Goal: Information Seeking & Learning: Learn about a topic

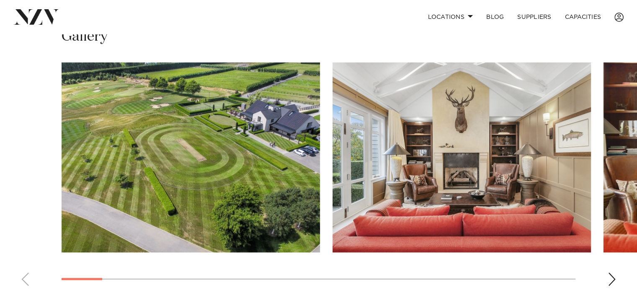
scroll to position [575, 0]
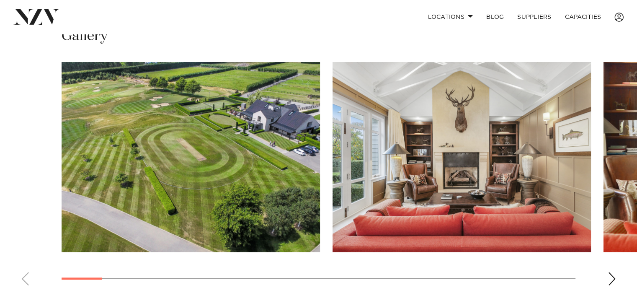
click at [615, 272] on div "Next slide" at bounding box center [612, 278] width 8 height 13
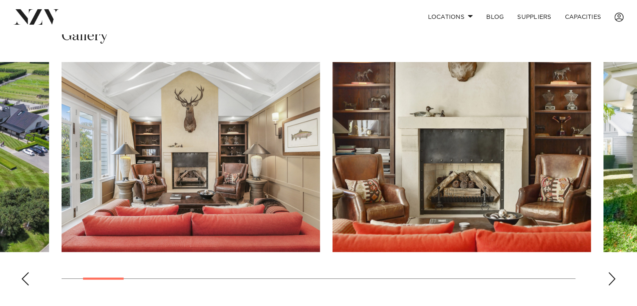
click at [615, 272] on div "Next slide" at bounding box center [612, 278] width 8 height 13
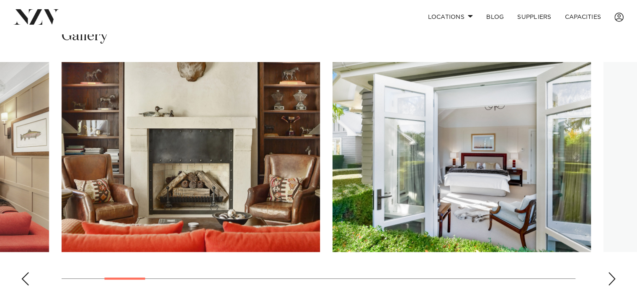
click at [615, 272] on div "Next slide" at bounding box center [612, 278] width 8 height 13
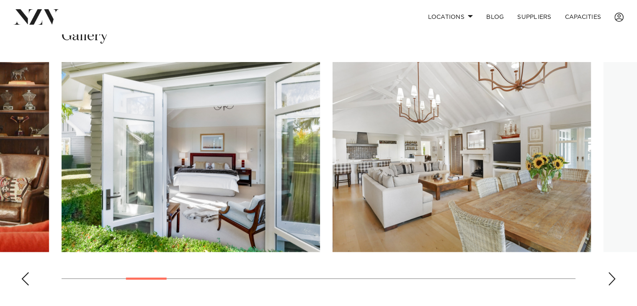
click at [615, 272] on div "Next slide" at bounding box center [612, 278] width 8 height 13
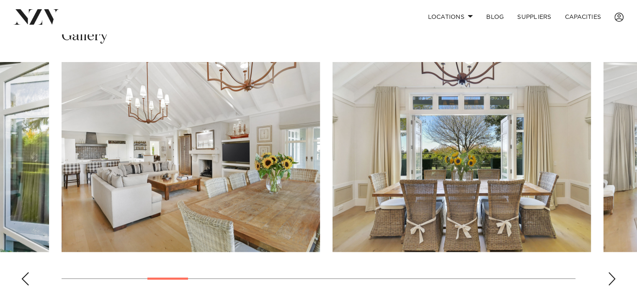
click at [611, 272] on div "Next slide" at bounding box center [612, 278] width 8 height 13
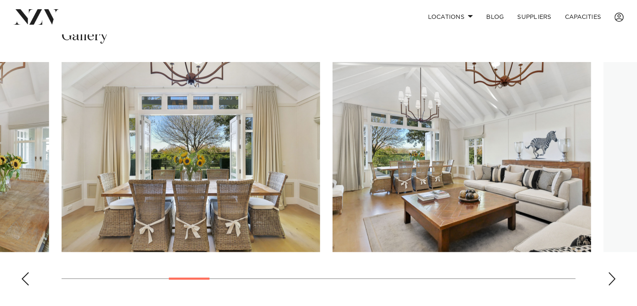
click at [611, 272] on div "Next slide" at bounding box center [612, 278] width 8 height 13
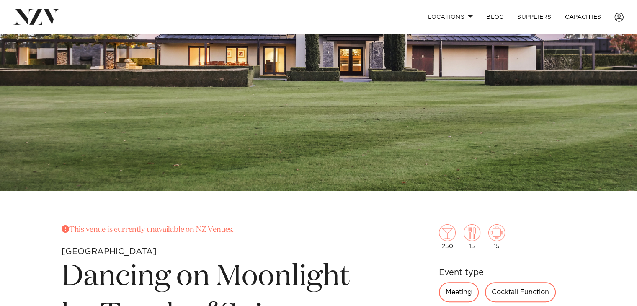
scroll to position [141, 0]
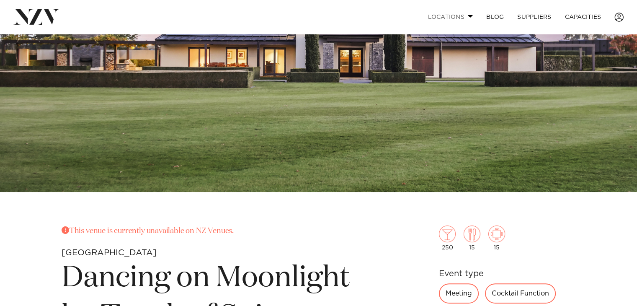
click at [444, 16] on link "Locations" at bounding box center [450, 17] width 59 height 18
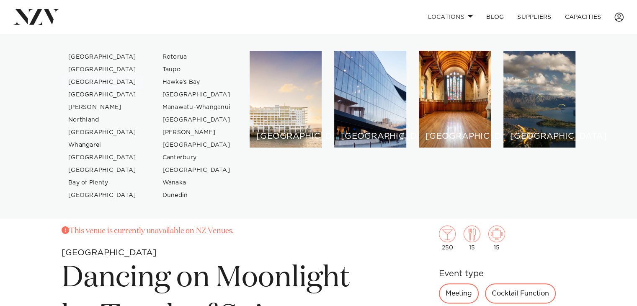
click at [94, 81] on link "[GEOGRAPHIC_DATA]" at bounding box center [103, 82] width 82 height 13
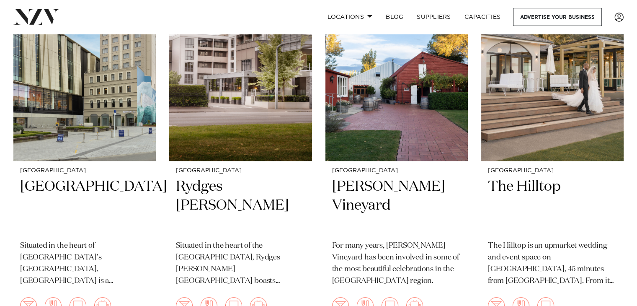
scroll to position [420, 0]
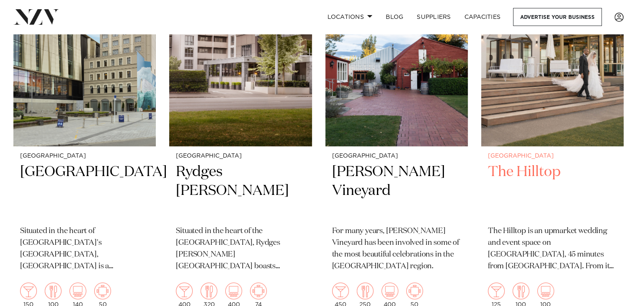
click at [526, 162] on div "Christchurch The Hilltop The Hilltop is an upmarket wedding and event space on …" at bounding box center [552, 230] width 142 height 168
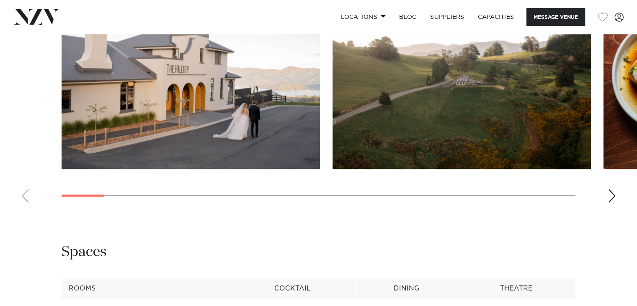
scroll to position [770, 0]
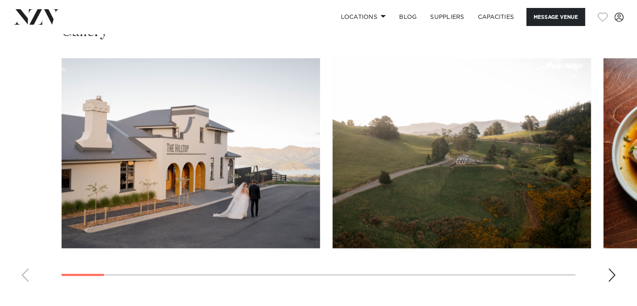
click at [609, 268] on div "Next slide" at bounding box center [612, 274] width 8 height 13
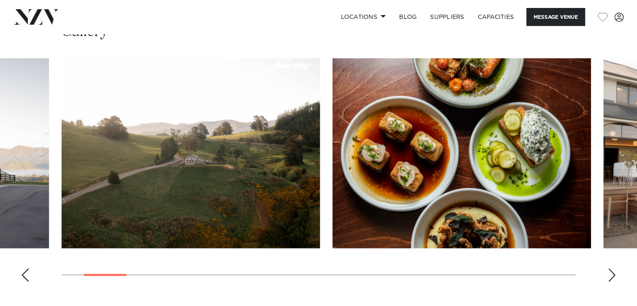
click at [609, 268] on div "Next slide" at bounding box center [612, 274] width 8 height 13
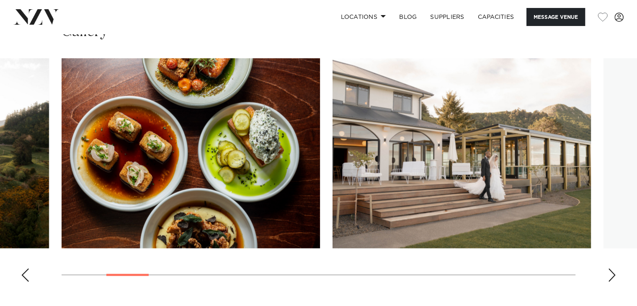
click at [609, 268] on div "Next slide" at bounding box center [612, 274] width 8 height 13
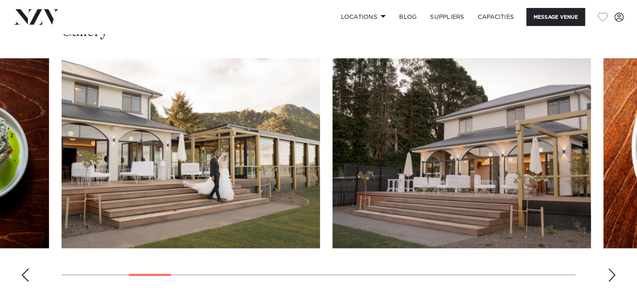
click at [609, 268] on div "Next slide" at bounding box center [612, 274] width 8 height 13
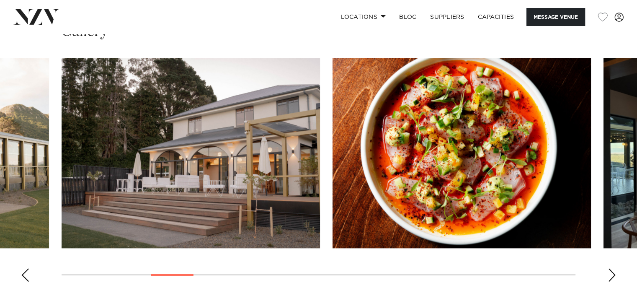
click at [609, 268] on div "Next slide" at bounding box center [612, 274] width 8 height 13
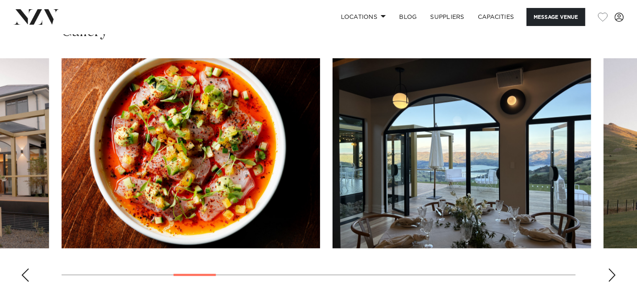
click at [609, 268] on div "Next slide" at bounding box center [612, 274] width 8 height 13
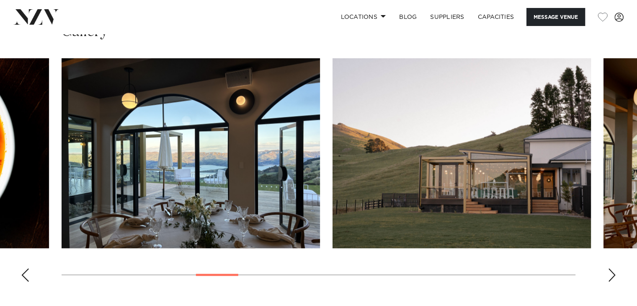
click at [612, 268] on div "Next slide" at bounding box center [612, 274] width 8 height 13
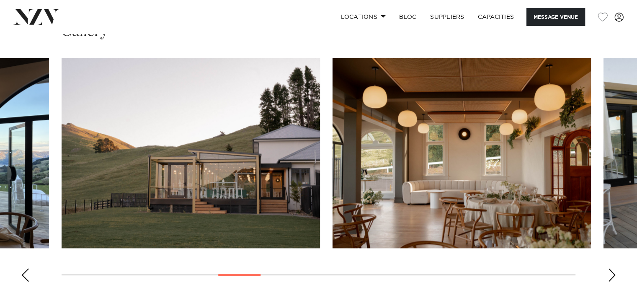
click at [612, 268] on div "Next slide" at bounding box center [612, 274] width 8 height 13
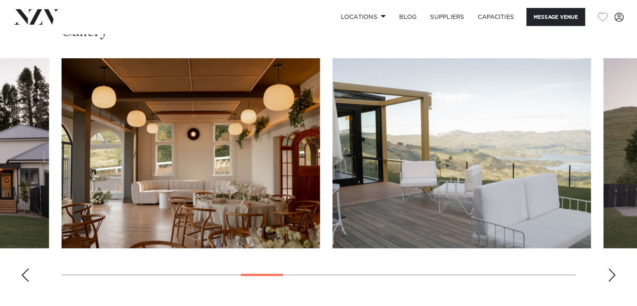
click at [612, 268] on div "Next slide" at bounding box center [612, 274] width 8 height 13
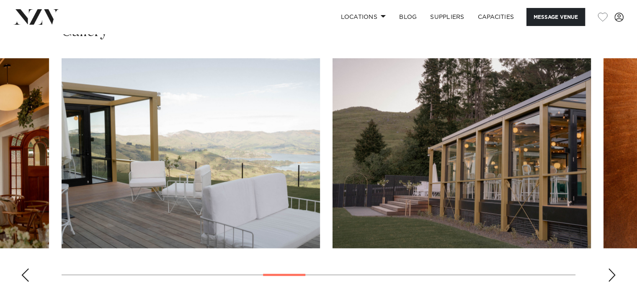
click at [612, 268] on div "Next slide" at bounding box center [612, 274] width 8 height 13
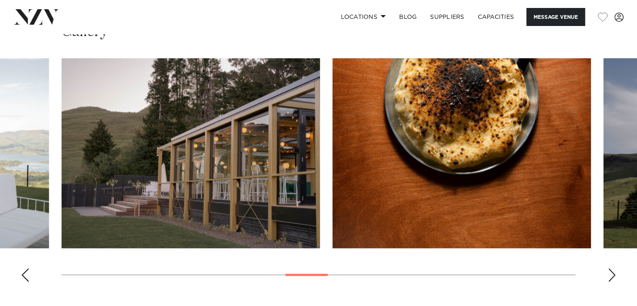
click at [612, 268] on div "Next slide" at bounding box center [612, 274] width 8 height 13
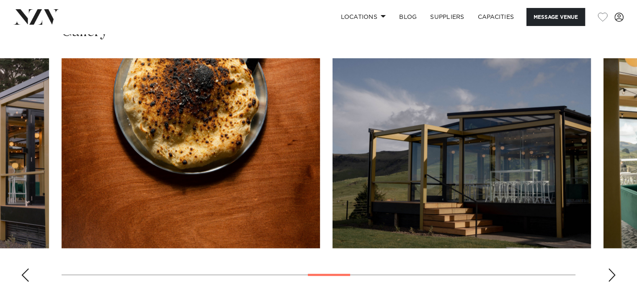
click at [612, 268] on div "Next slide" at bounding box center [612, 274] width 8 height 13
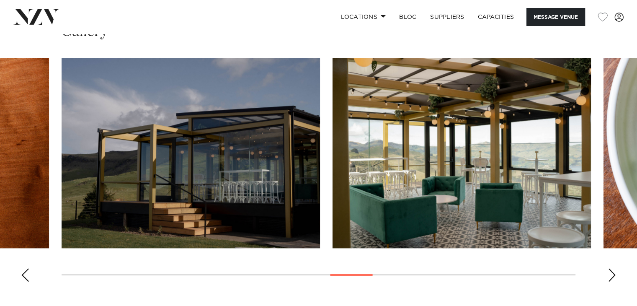
click at [612, 268] on div "Next slide" at bounding box center [612, 274] width 8 height 13
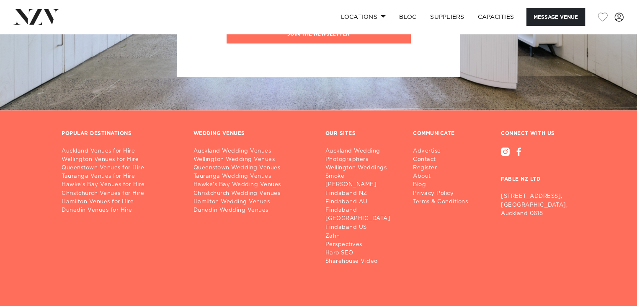
scroll to position [1367, 0]
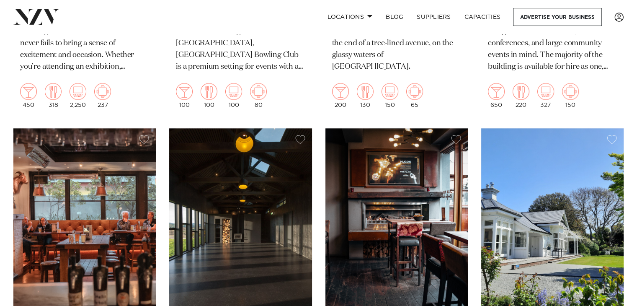
scroll to position [1088, 0]
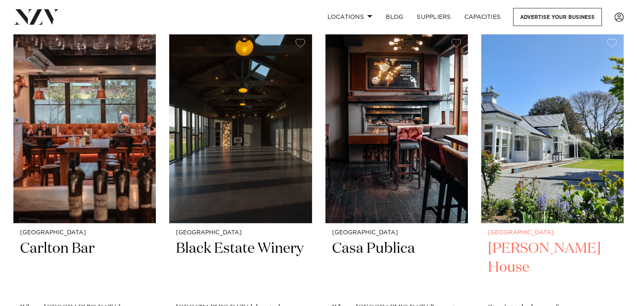
click at [516, 252] on h2 "Kate Sheppard House" at bounding box center [552, 267] width 129 height 57
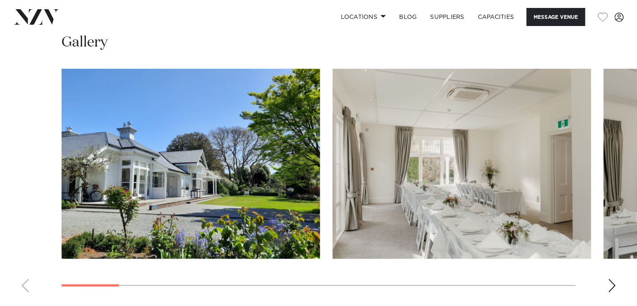
scroll to position [792, 0]
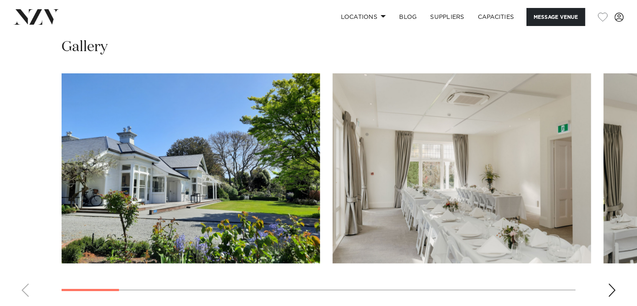
click at [613, 283] on div "Next slide" at bounding box center [612, 289] width 8 height 13
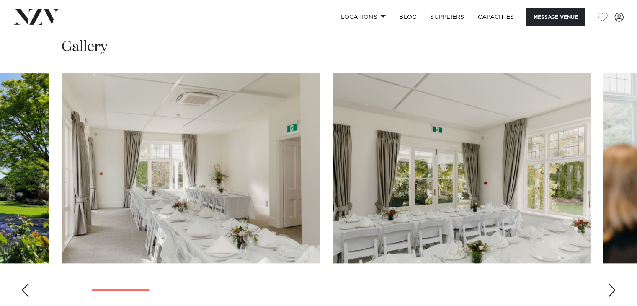
click at [613, 283] on div "Next slide" at bounding box center [612, 289] width 8 height 13
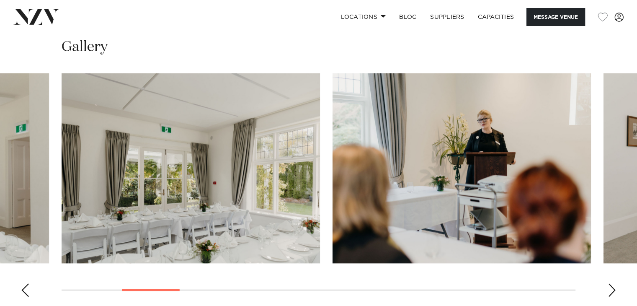
click at [613, 283] on div "Next slide" at bounding box center [612, 289] width 8 height 13
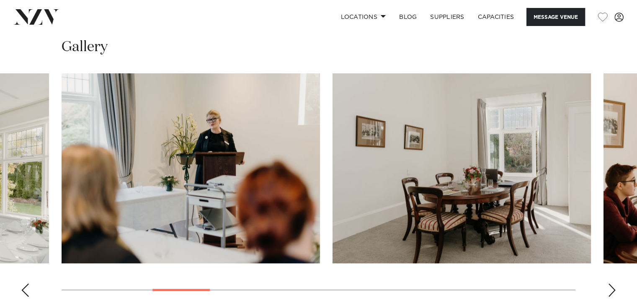
click at [613, 283] on div "Next slide" at bounding box center [612, 289] width 8 height 13
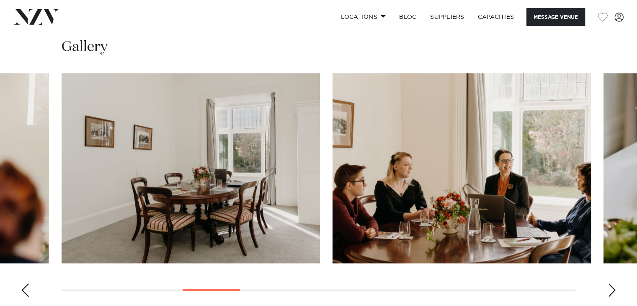
click at [613, 283] on div "Next slide" at bounding box center [612, 289] width 8 height 13
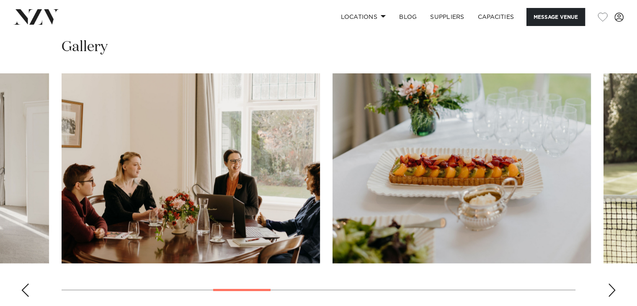
click at [613, 283] on div "Next slide" at bounding box center [612, 289] width 8 height 13
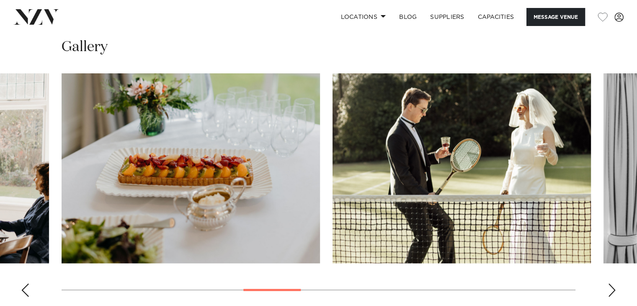
click at [613, 283] on div "Next slide" at bounding box center [612, 289] width 8 height 13
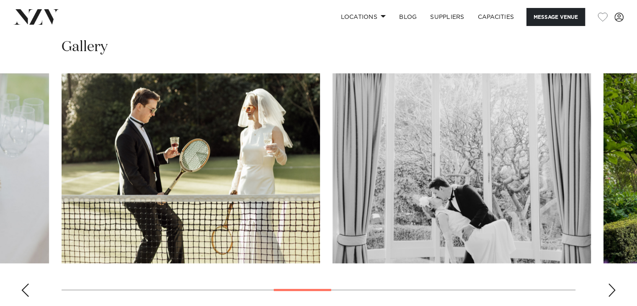
click at [613, 283] on div "Next slide" at bounding box center [612, 289] width 8 height 13
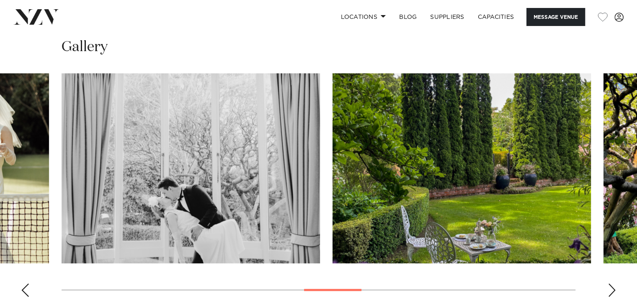
click at [613, 283] on div "Next slide" at bounding box center [612, 289] width 8 height 13
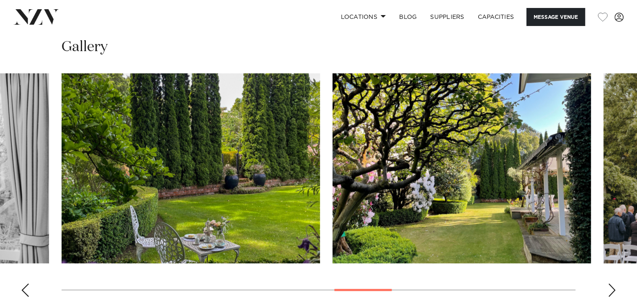
click at [613, 283] on div "Next slide" at bounding box center [612, 289] width 8 height 13
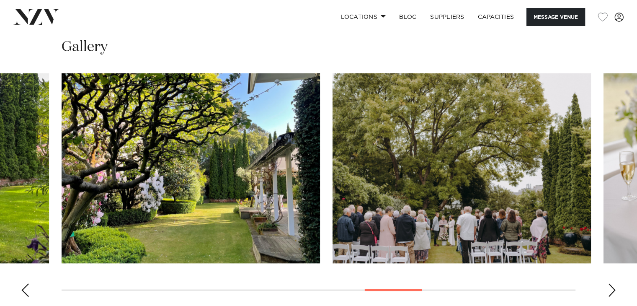
click at [613, 283] on div "Next slide" at bounding box center [612, 289] width 8 height 13
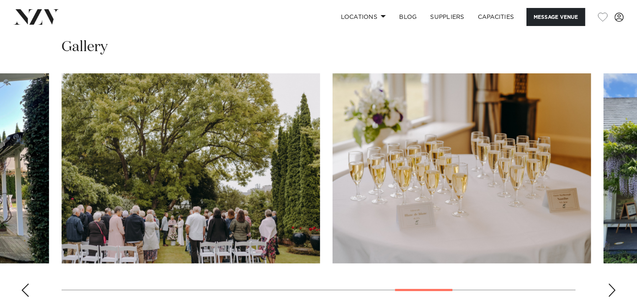
click at [613, 283] on div "Next slide" at bounding box center [612, 289] width 8 height 13
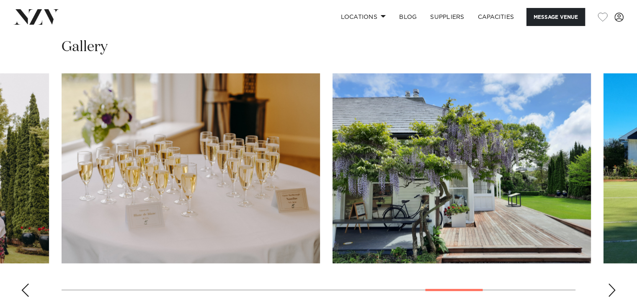
click at [613, 283] on div "Next slide" at bounding box center [612, 289] width 8 height 13
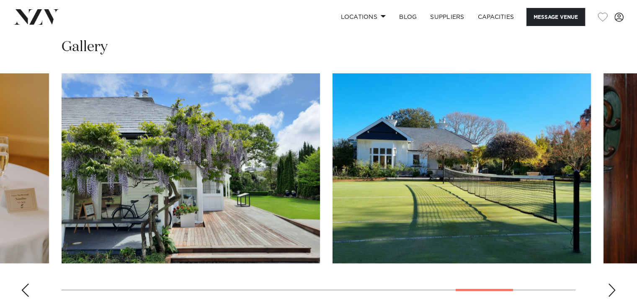
click at [613, 283] on div "Next slide" at bounding box center [612, 289] width 8 height 13
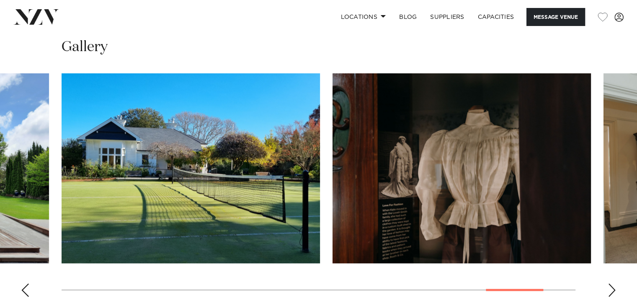
click at [613, 283] on div "Next slide" at bounding box center [612, 289] width 8 height 13
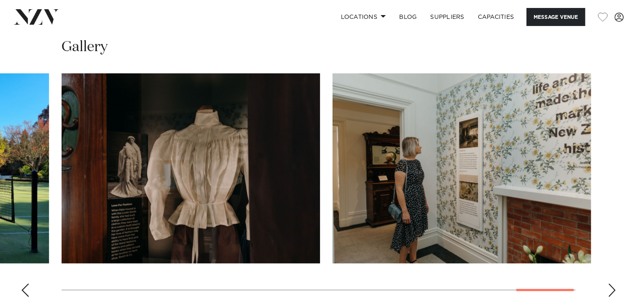
click at [613, 283] on div "Next slide" at bounding box center [612, 289] width 8 height 13
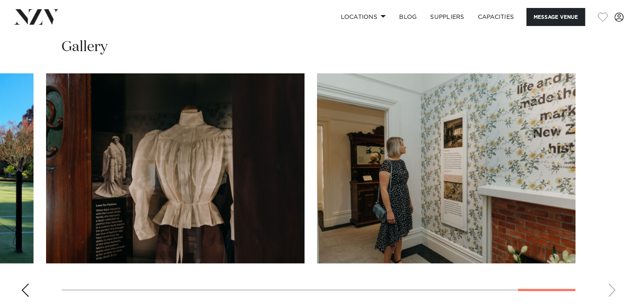
click at [18, 262] on swiper-container at bounding box center [318, 188] width 637 height 230
click at [26, 283] on div "Previous slide" at bounding box center [25, 289] width 8 height 13
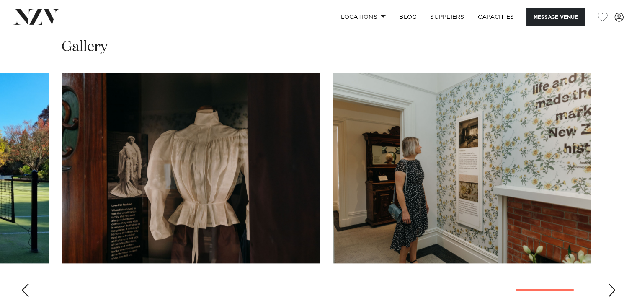
click at [26, 283] on div "Previous slide" at bounding box center [25, 289] width 8 height 13
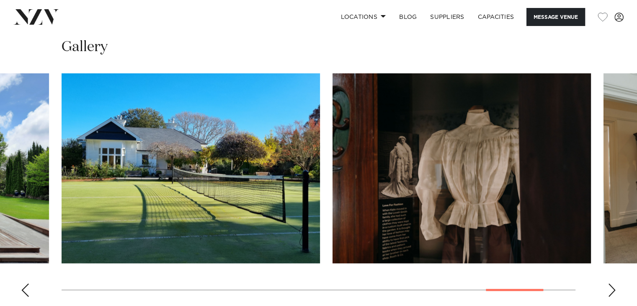
click at [26, 283] on div "Previous slide" at bounding box center [25, 289] width 8 height 13
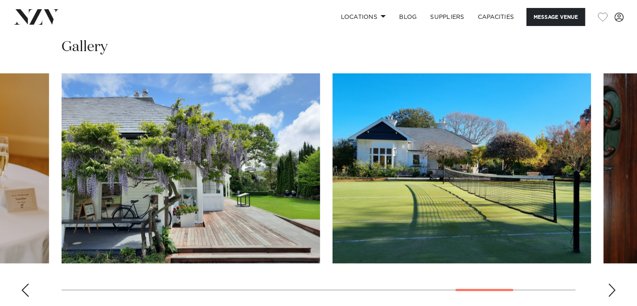
click at [26, 283] on div "Previous slide" at bounding box center [25, 289] width 8 height 13
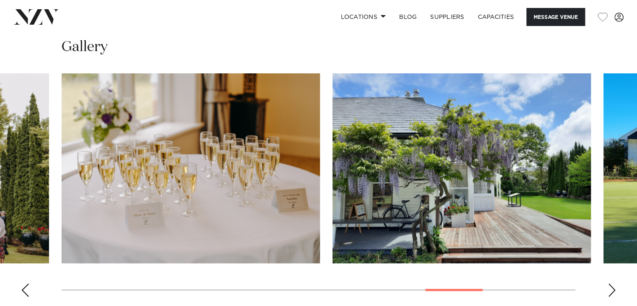
click at [26, 283] on div "Previous slide" at bounding box center [25, 289] width 8 height 13
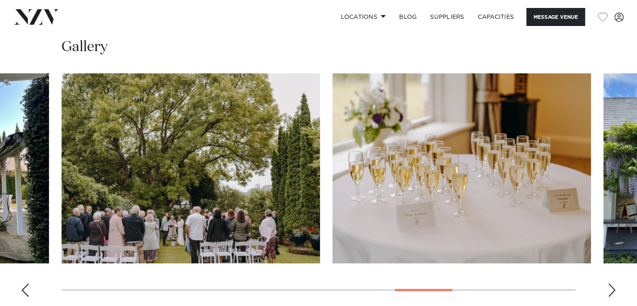
click at [26, 283] on div "Previous slide" at bounding box center [25, 289] width 8 height 13
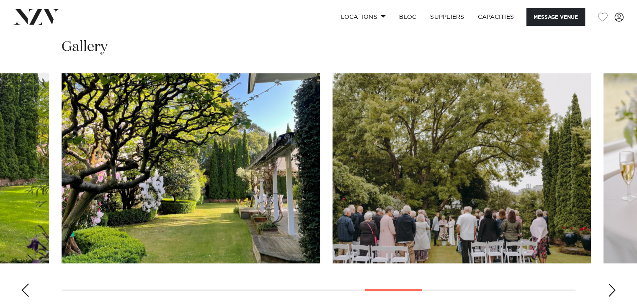
click at [26, 283] on div "Previous slide" at bounding box center [25, 289] width 8 height 13
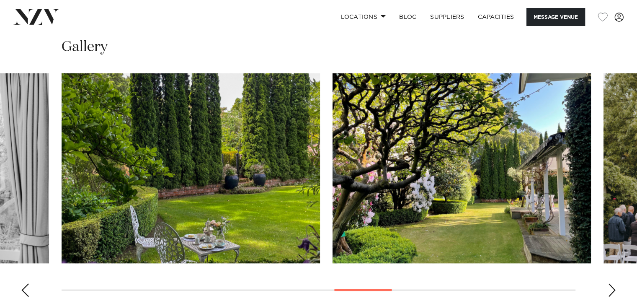
click at [26, 283] on div "Previous slide" at bounding box center [25, 289] width 8 height 13
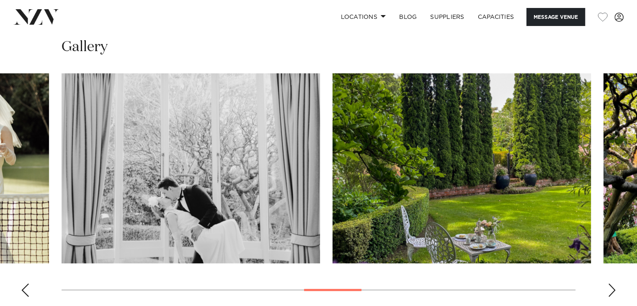
click at [26, 283] on div "Previous slide" at bounding box center [25, 289] width 8 height 13
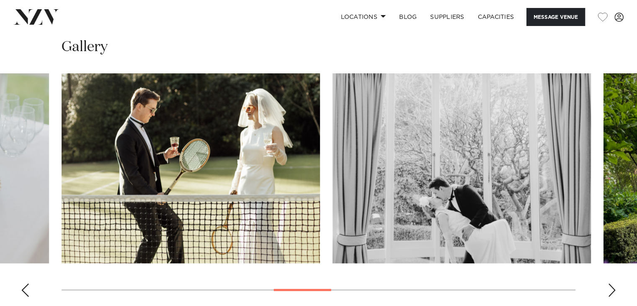
click at [26, 283] on div "Previous slide" at bounding box center [25, 289] width 8 height 13
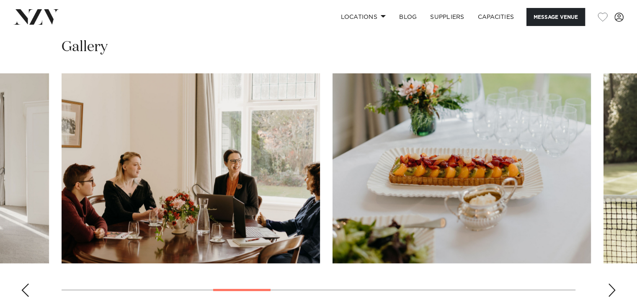
click at [26, 283] on div "Previous slide" at bounding box center [25, 289] width 8 height 13
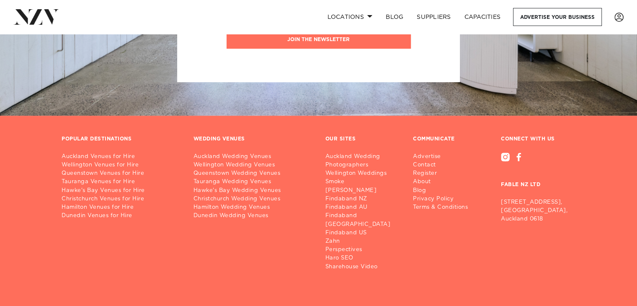
scroll to position [3543, 0]
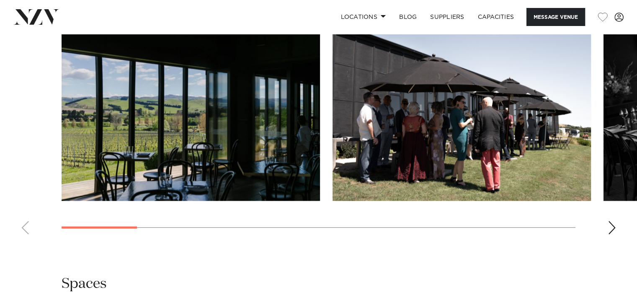
scroll to position [751, 0]
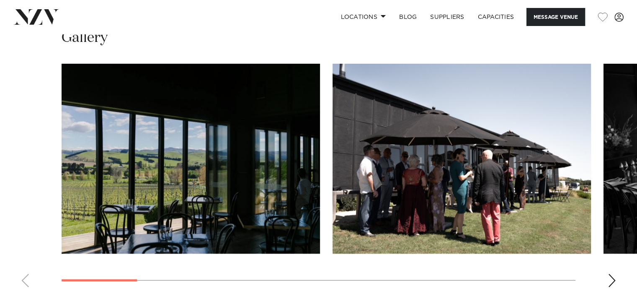
click at [615, 276] on div "Next slide" at bounding box center [612, 279] width 8 height 13
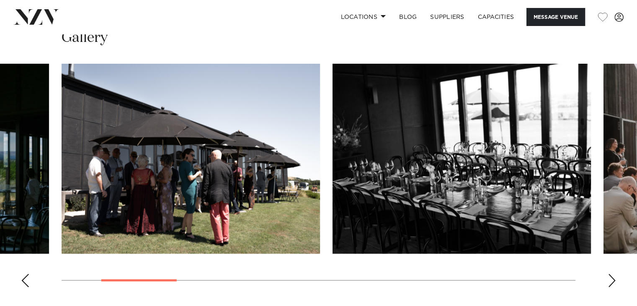
scroll to position [771, 0]
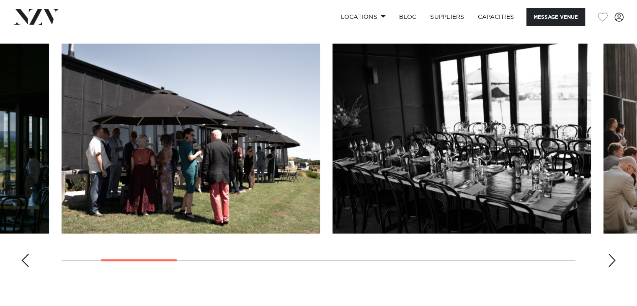
click at [613, 253] on div "Next slide" at bounding box center [612, 259] width 8 height 13
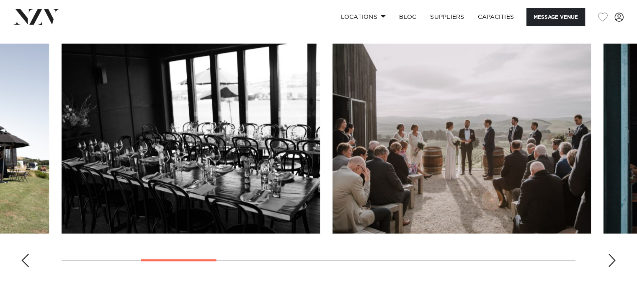
click at [613, 253] on div "Next slide" at bounding box center [612, 259] width 8 height 13
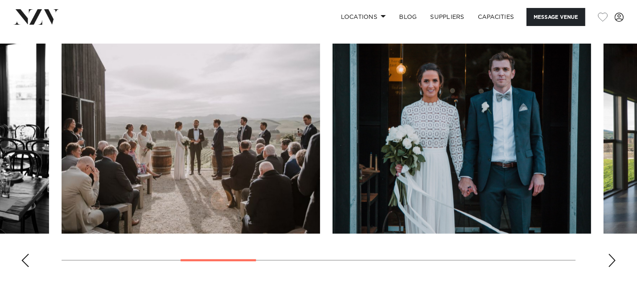
click at [613, 253] on div "Next slide" at bounding box center [612, 259] width 8 height 13
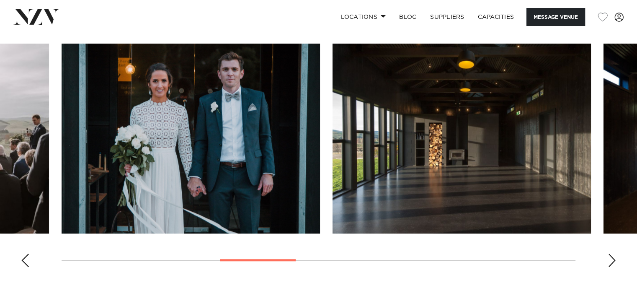
click at [613, 253] on div "Next slide" at bounding box center [612, 259] width 8 height 13
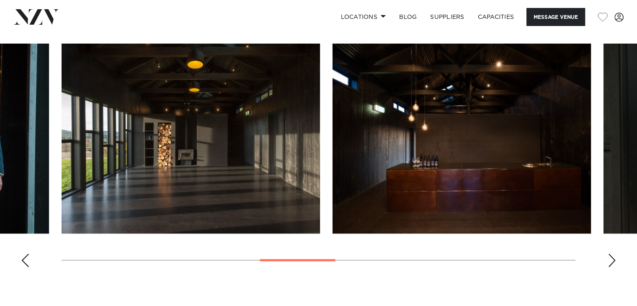
click at [613, 255] on div "Next slide" at bounding box center [612, 259] width 8 height 13
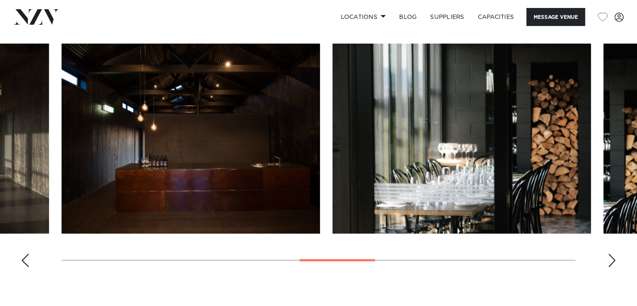
click at [613, 255] on div "Next slide" at bounding box center [612, 259] width 8 height 13
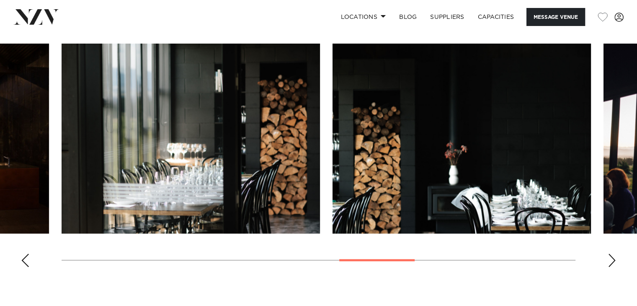
click at [612, 255] on div "Next slide" at bounding box center [612, 259] width 8 height 13
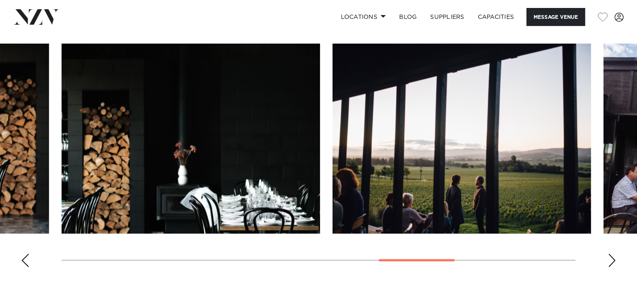
click at [612, 255] on div "Next slide" at bounding box center [612, 259] width 8 height 13
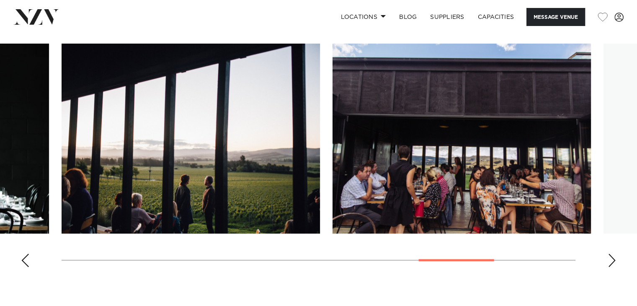
click at [612, 255] on div "Next slide" at bounding box center [612, 259] width 8 height 13
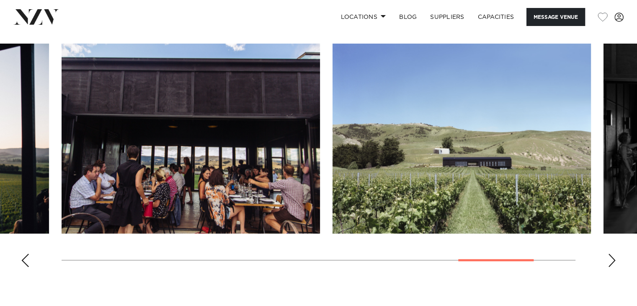
click at [612, 255] on div "Next slide" at bounding box center [612, 259] width 8 height 13
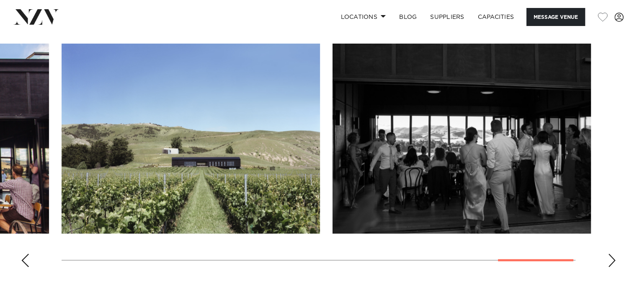
click at [612, 255] on div "Next slide" at bounding box center [612, 259] width 8 height 13
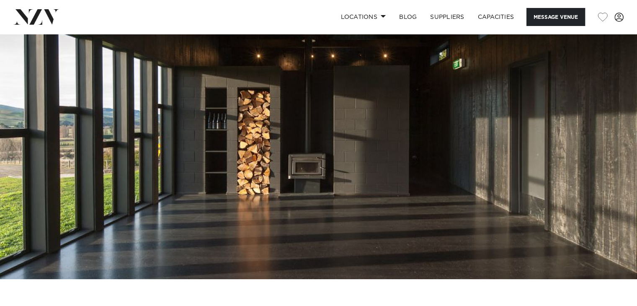
scroll to position [50, 0]
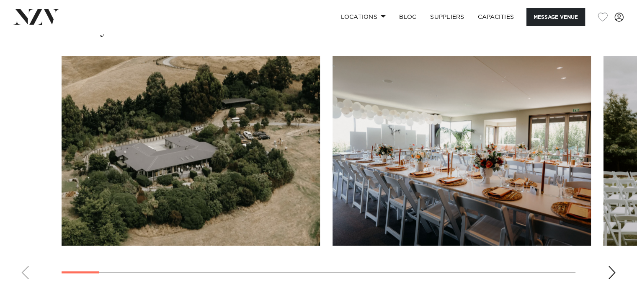
scroll to position [814, 0]
click at [611, 267] on div "Next slide" at bounding box center [612, 271] width 8 height 13
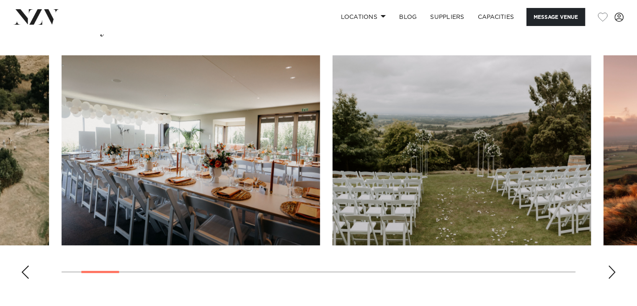
click at [611, 267] on div "Next slide" at bounding box center [612, 271] width 8 height 13
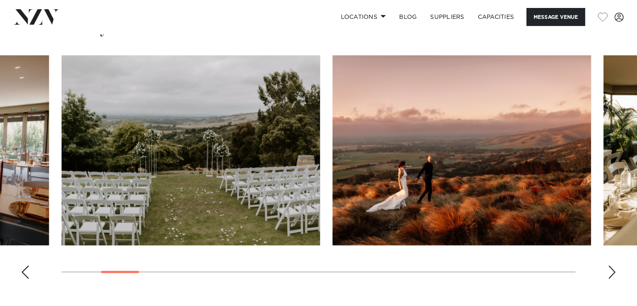
click at [611, 267] on div "Next slide" at bounding box center [612, 271] width 8 height 13
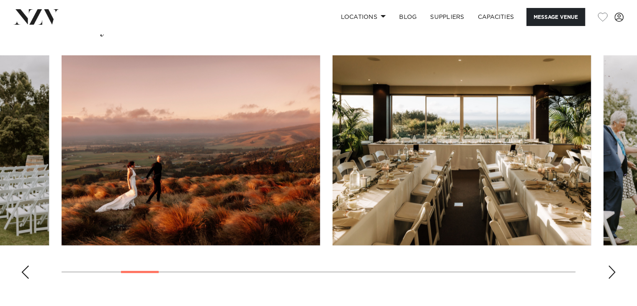
click at [611, 267] on div "Next slide" at bounding box center [612, 271] width 8 height 13
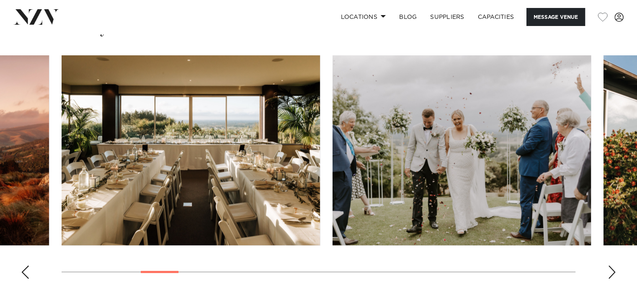
click at [611, 267] on div "Next slide" at bounding box center [612, 271] width 8 height 13
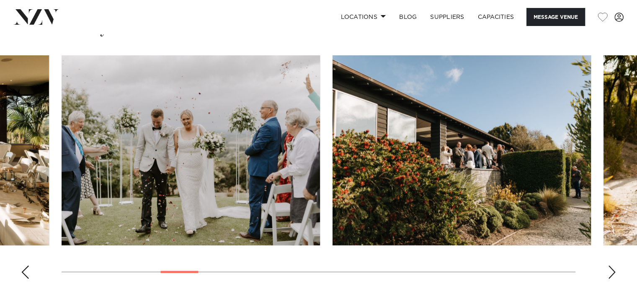
click at [611, 267] on div "Next slide" at bounding box center [612, 271] width 8 height 13
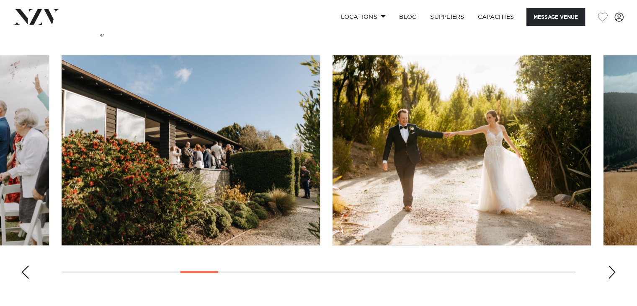
click at [611, 267] on div "Next slide" at bounding box center [612, 271] width 8 height 13
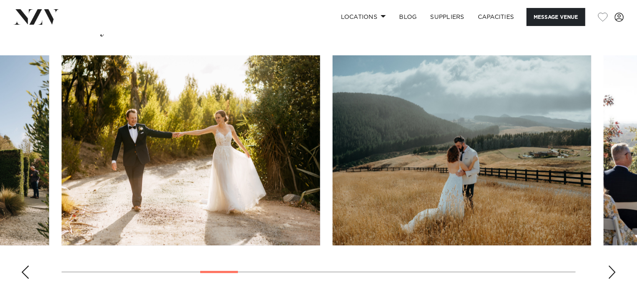
click at [611, 267] on div "Next slide" at bounding box center [612, 271] width 8 height 13
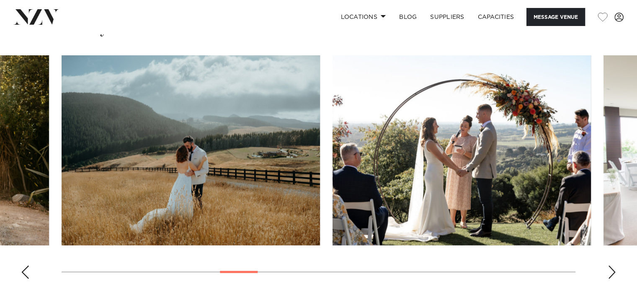
click at [611, 267] on div "Next slide" at bounding box center [612, 271] width 8 height 13
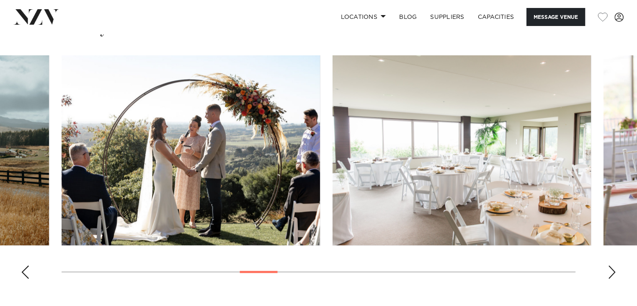
click at [611, 267] on div "Next slide" at bounding box center [612, 271] width 8 height 13
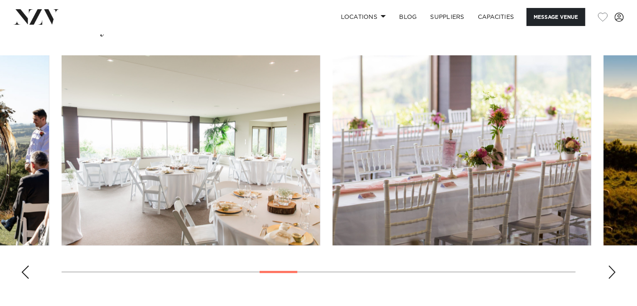
click at [611, 267] on div "Next slide" at bounding box center [612, 271] width 8 height 13
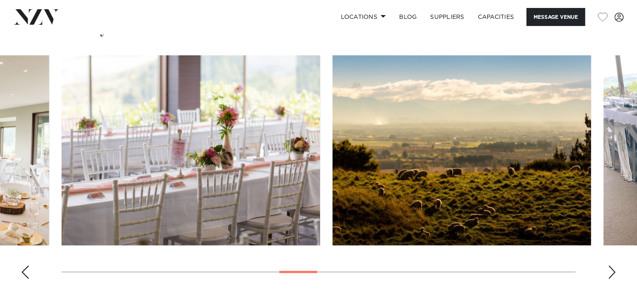
click at [611, 267] on div "Next slide" at bounding box center [612, 271] width 8 height 13
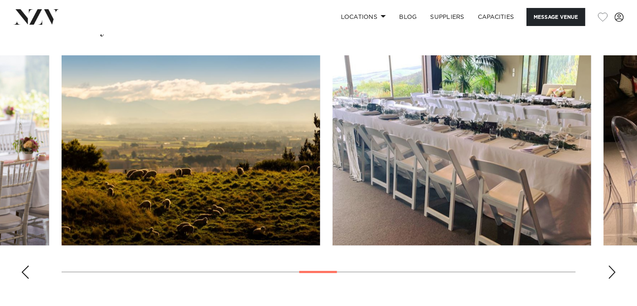
click at [611, 267] on div "Next slide" at bounding box center [612, 271] width 8 height 13
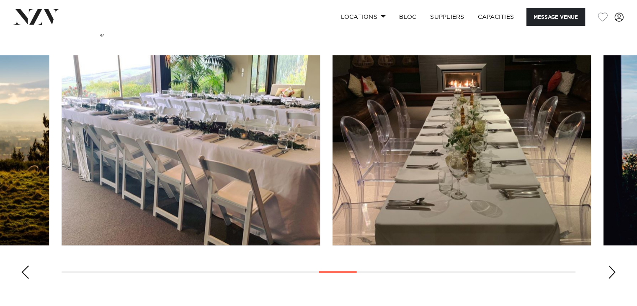
click at [611, 267] on div "Next slide" at bounding box center [612, 271] width 8 height 13
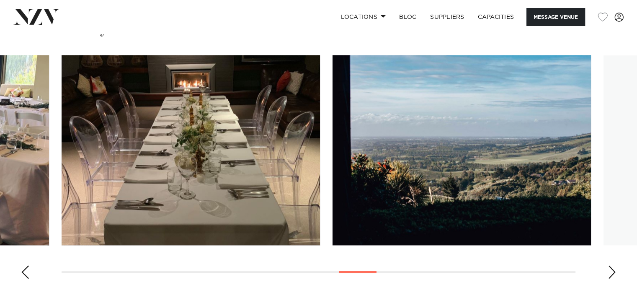
click at [611, 267] on div "Next slide" at bounding box center [612, 271] width 8 height 13
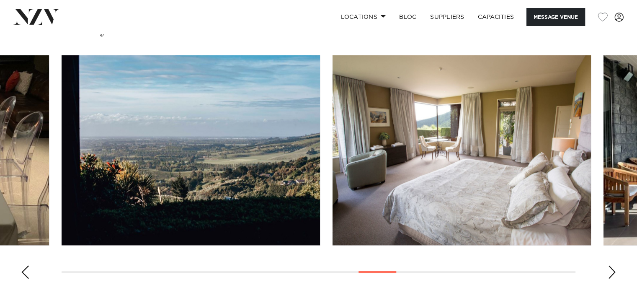
click at [612, 272] on div "Next slide" at bounding box center [612, 271] width 8 height 13
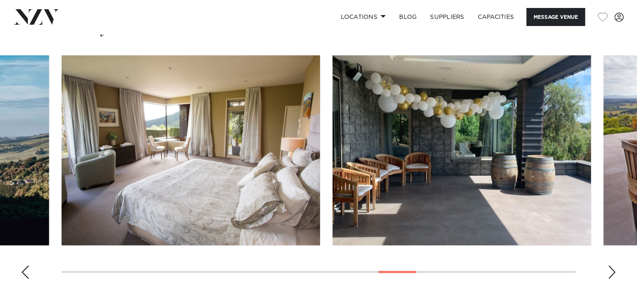
click at [612, 272] on div "Next slide" at bounding box center [612, 271] width 8 height 13
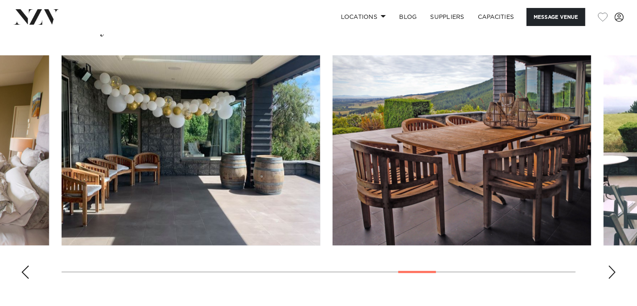
click at [612, 272] on div "Next slide" at bounding box center [612, 271] width 8 height 13
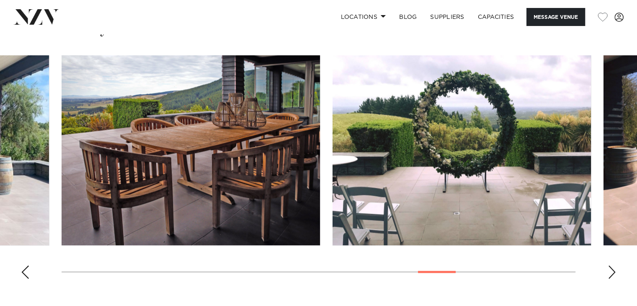
click at [612, 272] on div "Next slide" at bounding box center [612, 271] width 8 height 13
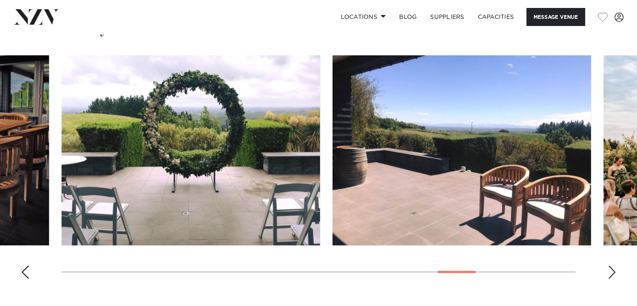
click at [612, 272] on div "Next slide" at bounding box center [612, 271] width 8 height 13
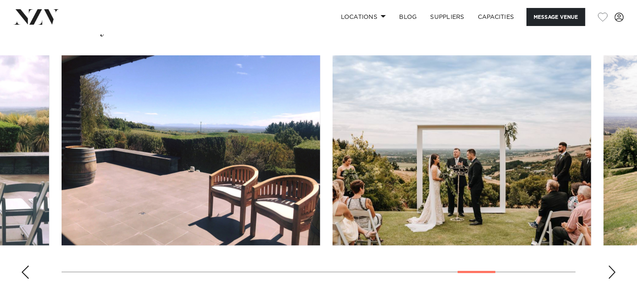
click at [612, 272] on div "Next slide" at bounding box center [612, 271] width 8 height 13
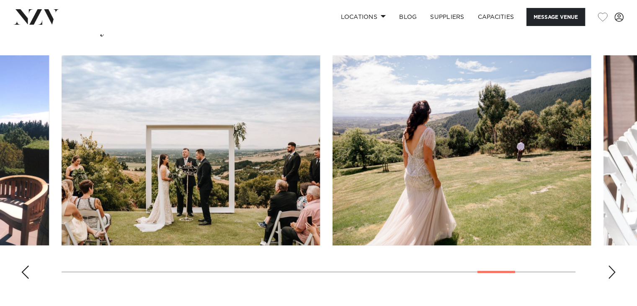
click at [612, 272] on div "Next slide" at bounding box center [612, 271] width 8 height 13
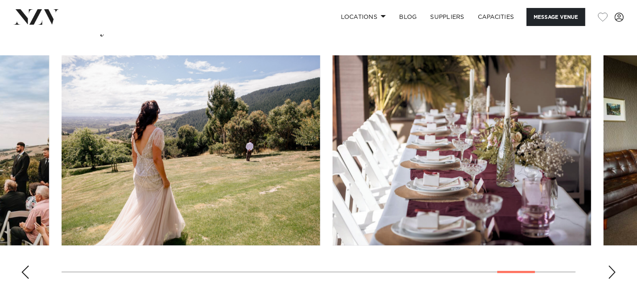
click at [612, 272] on div "Next slide" at bounding box center [612, 271] width 8 height 13
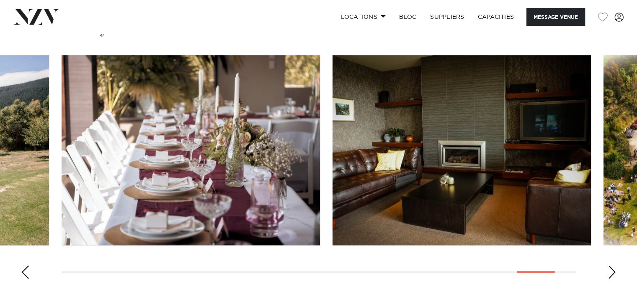
click at [612, 272] on div "Next slide" at bounding box center [612, 271] width 8 height 13
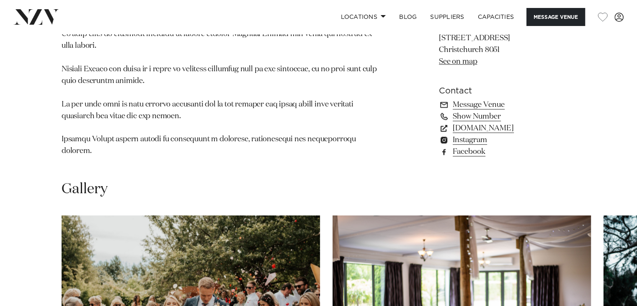
scroll to position [844, 0]
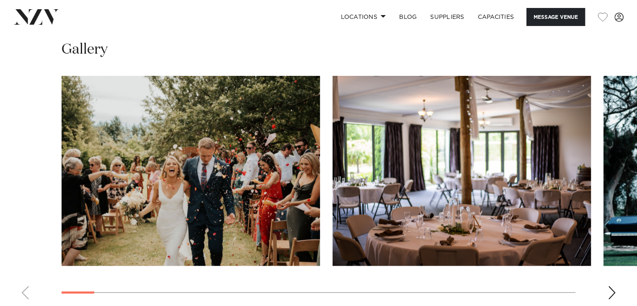
click at [613, 286] on div "Next slide" at bounding box center [612, 292] width 8 height 13
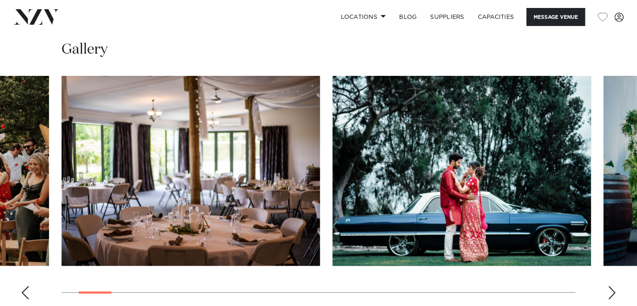
click at [613, 286] on div "Next slide" at bounding box center [612, 292] width 8 height 13
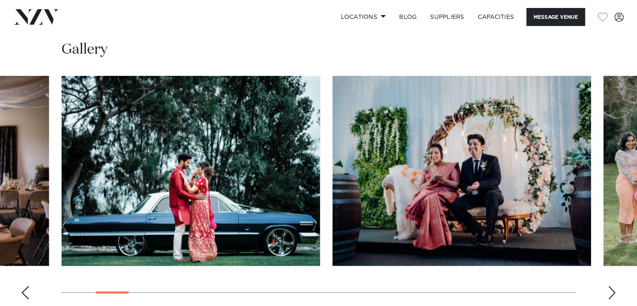
click at [613, 286] on div "Next slide" at bounding box center [612, 292] width 8 height 13
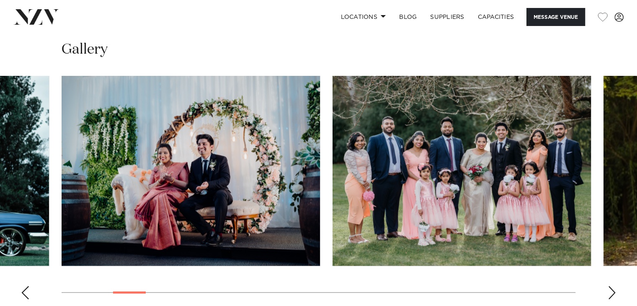
click at [613, 286] on div "Next slide" at bounding box center [612, 292] width 8 height 13
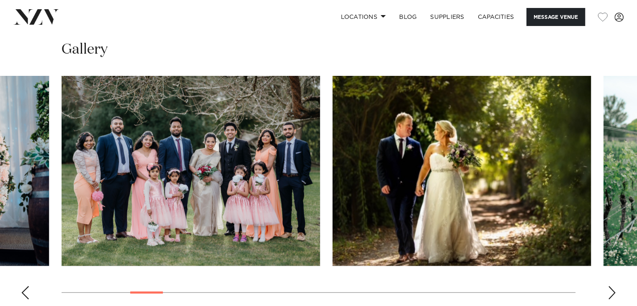
click at [613, 286] on div "Next slide" at bounding box center [612, 292] width 8 height 13
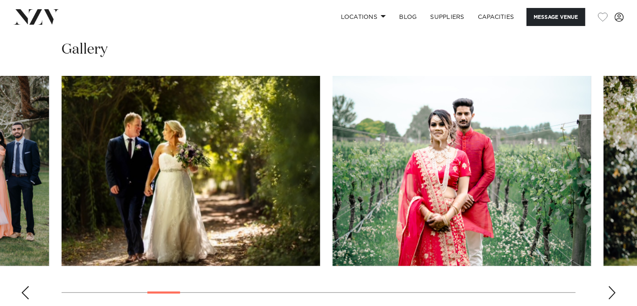
click at [613, 286] on div "Next slide" at bounding box center [612, 292] width 8 height 13
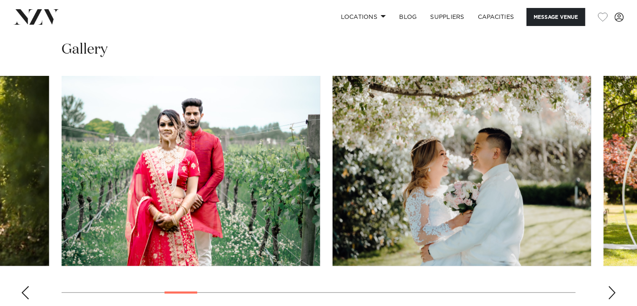
click at [613, 286] on div "Next slide" at bounding box center [612, 292] width 8 height 13
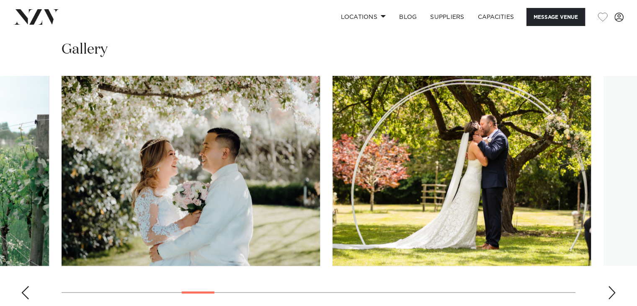
click at [613, 286] on div "Next slide" at bounding box center [612, 292] width 8 height 13
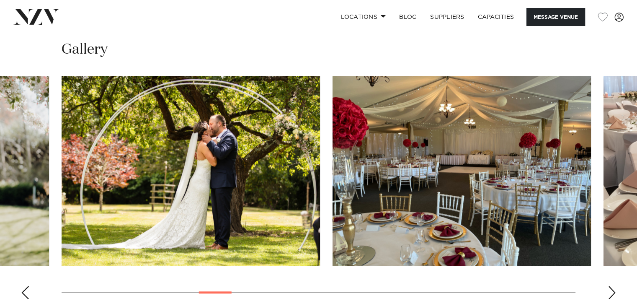
click at [613, 286] on div "Next slide" at bounding box center [612, 292] width 8 height 13
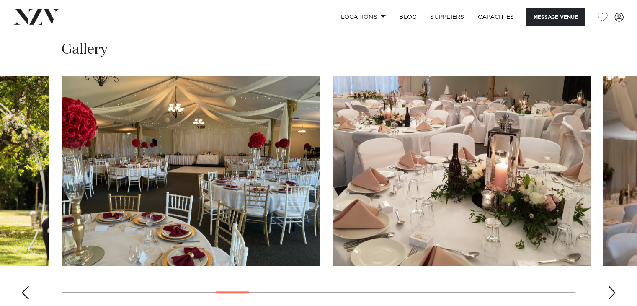
click at [613, 286] on div "Next slide" at bounding box center [612, 292] width 8 height 13
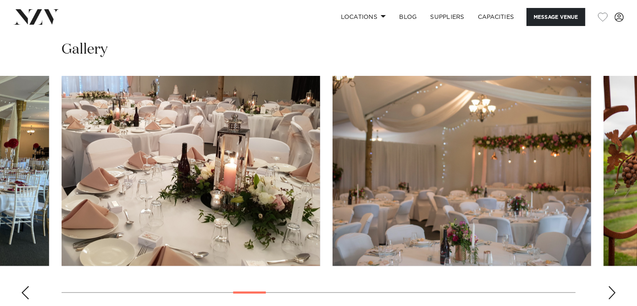
click at [613, 286] on div "Next slide" at bounding box center [612, 292] width 8 height 13
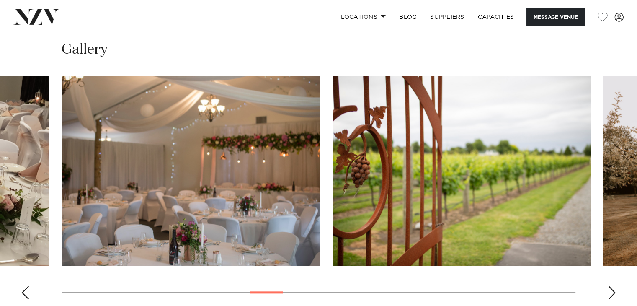
click at [613, 286] on div "Next slide" at bounding box center [612, 292] width 8 height 13
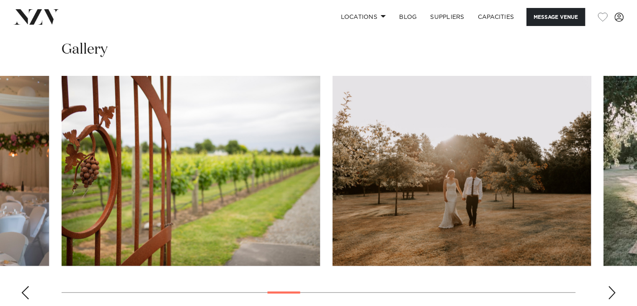
click at [613, 286] on div "Next slide" at bounding box center [612, 292] width 8 height 13
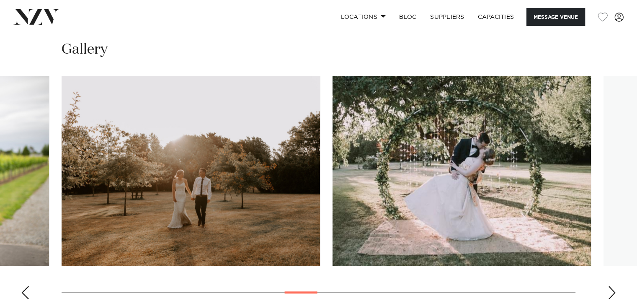
click at [613, 286] on div "Next slide" at bounding box center [612, 292] width 8 height 13
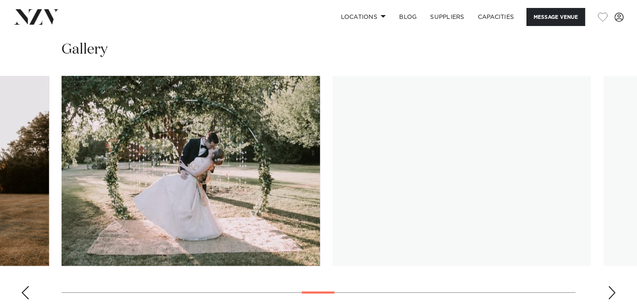
click at [613, 286] on div "Next slide" at bounding box center [612, 292] width 8 height 13
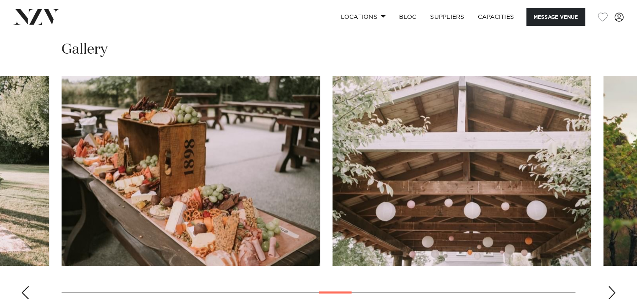
click at [613, 286] on div "Next slide" at bounding box center [612, 292] width 8 height 13
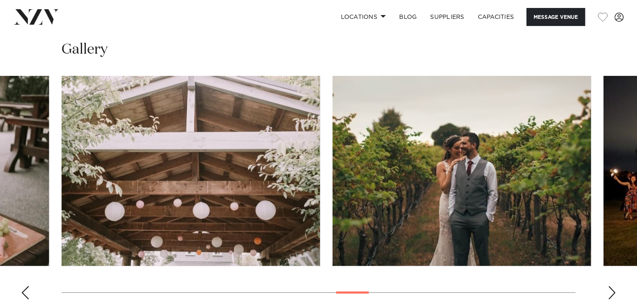
click at [613, 286] on div "Next slide" at bounding box center [612, 292] width 8 height 13
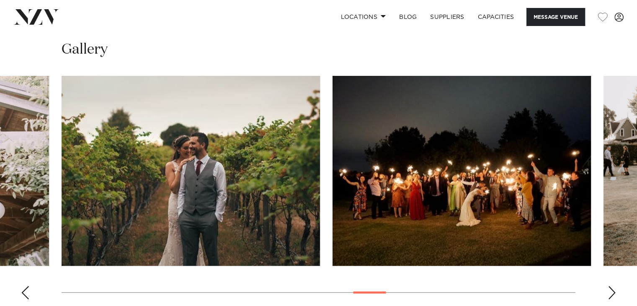
click at [613, 286] on div "Next slide" at bounding box center [612, 292] width 8 height 13
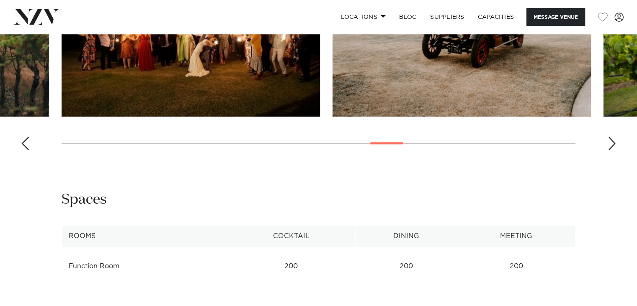
scroll to position [993, 0]
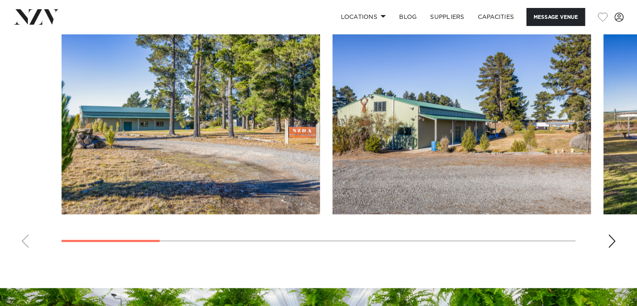
scroll to position [764, 0]
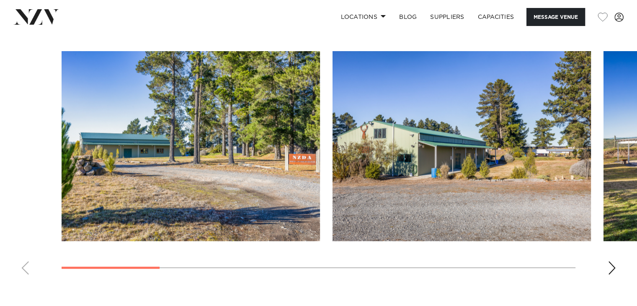
click at [608, 264] on div "Next slide" at bounding box center [612, 267] width 8 height 13
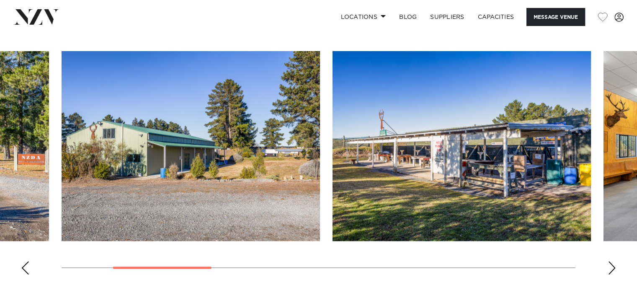
click at [608, 264] on div "Next slide" at bounding box center [612, 267] width 8 height 13
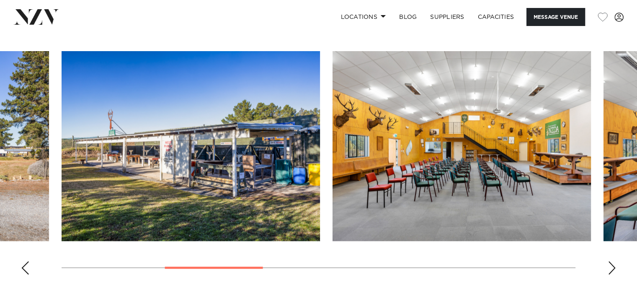
click at [608, 264] on div "Next slide" at bounding box center [612, 267] width 8 height 13
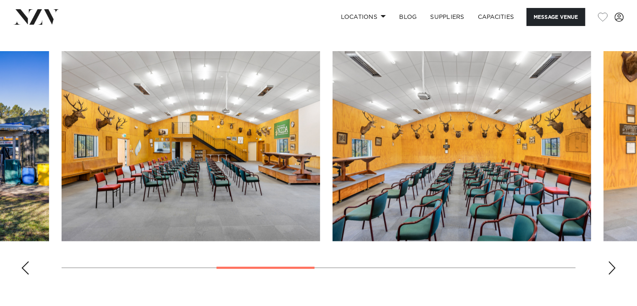
click at [608, 264] on div "Next slide" at bounding box center [612, 267] width 8 height 13
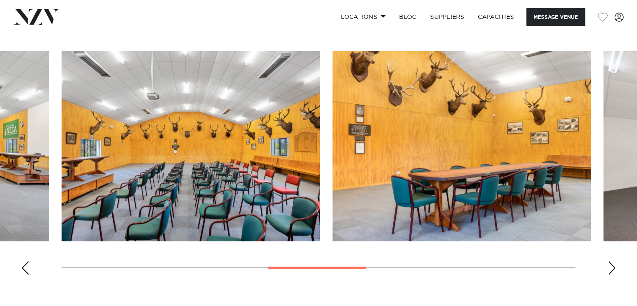
click at [608, 264] on div "Next slide" at bounding box center [612, 267] width 8 height 13
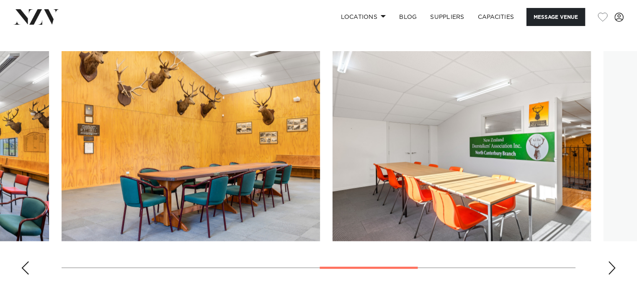
click at [608, 264] on div "Next slide" at bounding box center [612, 267] width 8 height 13
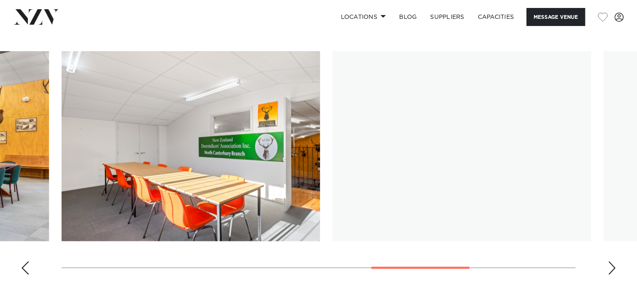
click at [608, 264] on div "Next slide" at bounding box center [612, 267] width 8 height 13
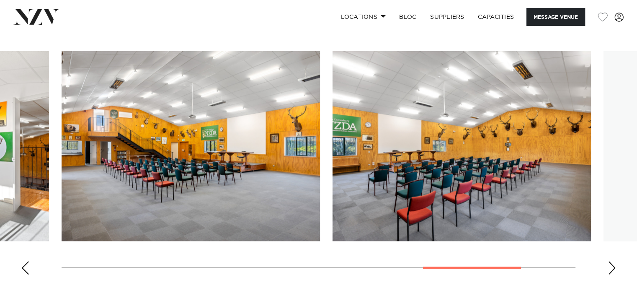
click at [608, 264] on div "Next slide" at bounding box center [612, 267] width 8 height 13
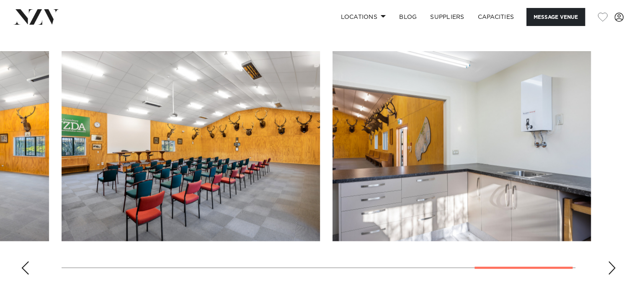
click at [608, 264] on div "Next slide" at bounding box center [612, 267] width 8 height 13
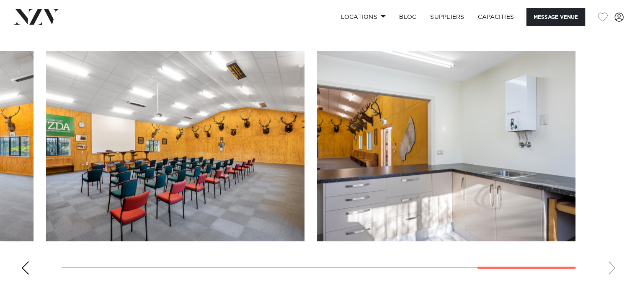
click at [607, 264] on swiper-container at bounding box center [318, 166] width 637 height 230
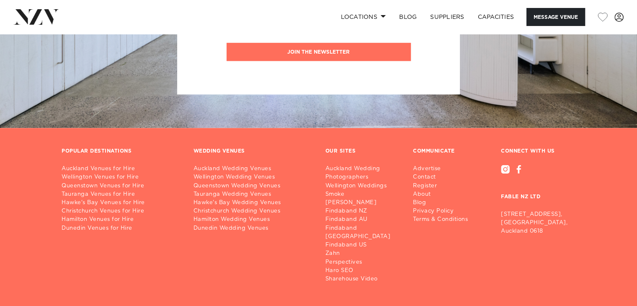
scroll to position [1241, 0]
